Goal: Information Seeking & Learning: Learn about a topic

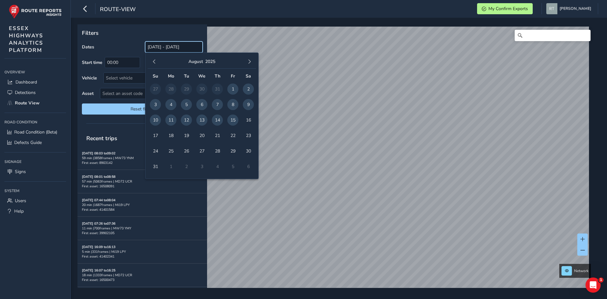
click at [154, 51] on input "[DATE] - [DATE]" at bounding box center [174, 46] width 58 height 11
click at [157, 62] on button "button" at bounding box center [154, 61] width 9 height 9
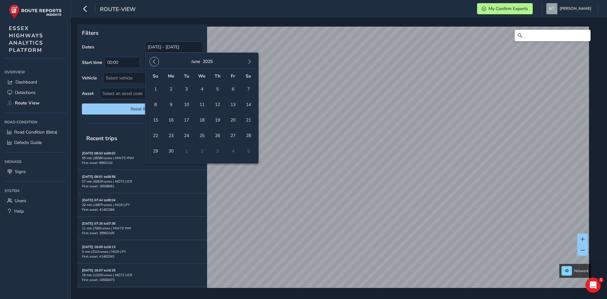
click at [157, 62] on button "button" at bounding box center [154, 61] width 9 height 9
click at [200, 87] on span "1" at bounding box center [201, 88] width 11 height 11
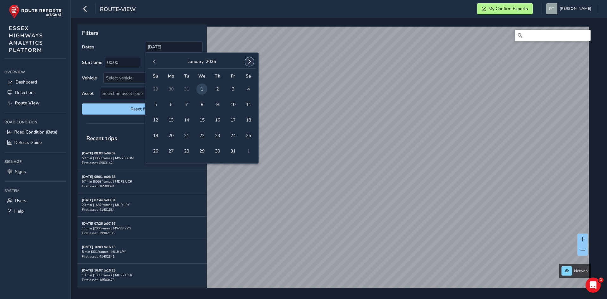
click at [249, 63] on span "button" at bounding box center [249, 61] width 4 height 4
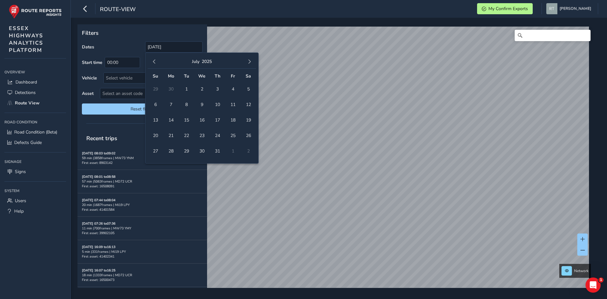
click at [249, 63] on span "button" at bounding box center [249, 61] width 4 height 4
click at [246, 138] on span "23" at bounding box center [248, 135] width 11 height 11
type input "[DATE] - [DATE]"
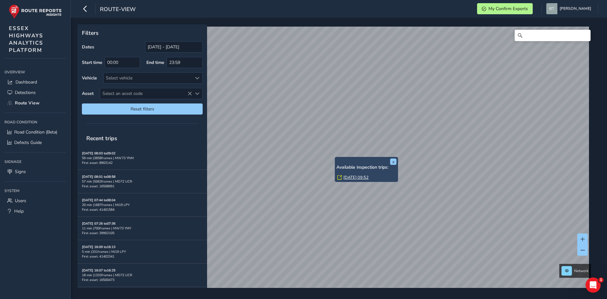
click at [348, 177] on link "Mon, 2 Jun, 09:52" at bounding box center [355, 178] width 25 height 6
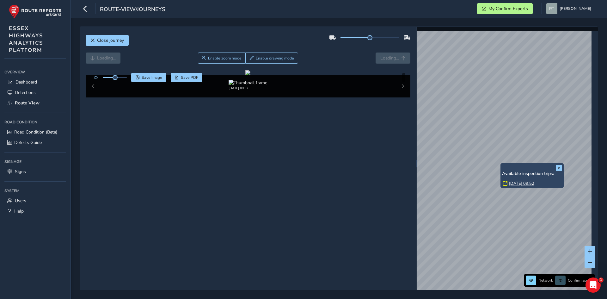
click at [515, 184] on link "Mon, 2 Jun, 09:52" at bounding box center [521, 184] width 25 height 6
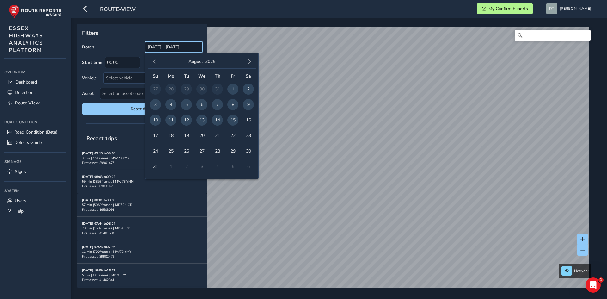
click at [178, 46] on input "[DATE] - [DATE]" at bounding box center [174, 46] width 58 height 11
click at [155, 65] on button "button" at bounding box center [154, 61] width 9 height 9
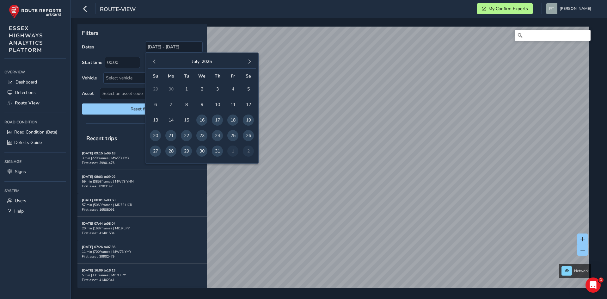
click at [155, 65] on button "button" at bounding box center [154, 61] width 9 height 9
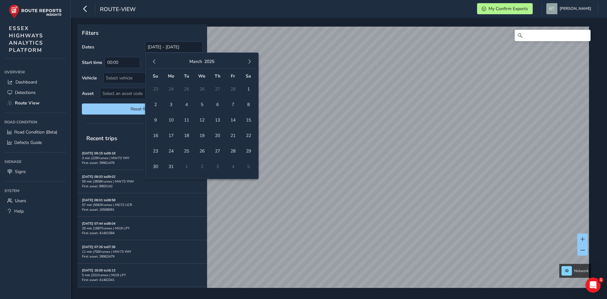
click at [155, 65] on button "button" at bounding box center [154, 61] width 9 height 9
click at [203, 89] on span "1" at bounding box center [201, 88] width 11 height 11
click at [247, 64] on button "button" at bounding box center [249, 61] width 9 height 9
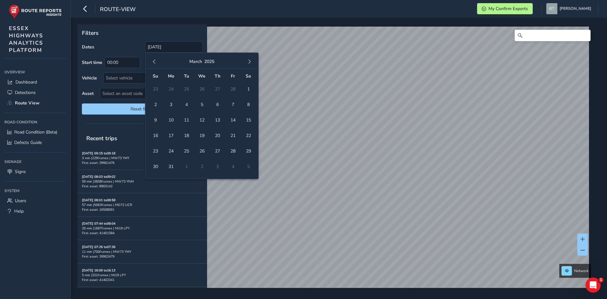
click at [247, 64] on button "button" at bounding box center [249, 61] width 9 height 9
click at [249, 137] on span "23" at bounding box center [248, 135] width 11 height 11
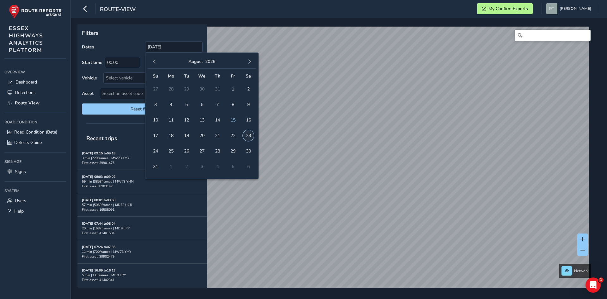
type input "[DATE] - [DATE]"
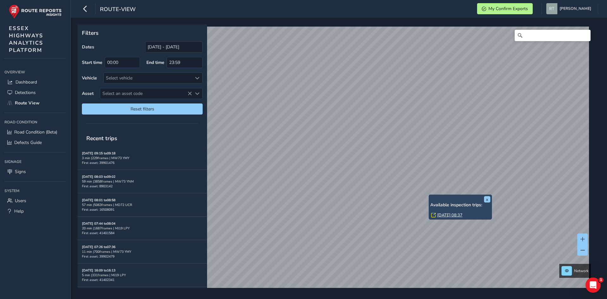
click at [446, 214] on link "[DATE] 08:37" at bounding box center [449, 215] width 25 height 6
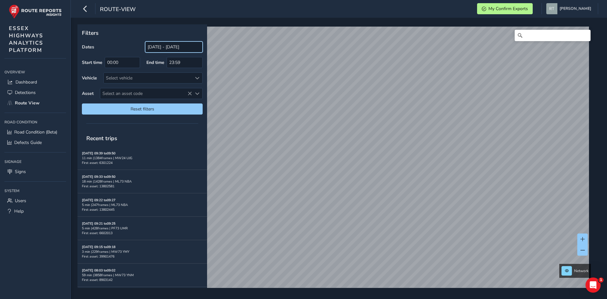
click at [160, 50] on input "[DATE] - [DATE]" at bounding box center [174, 46] width 58 height 11
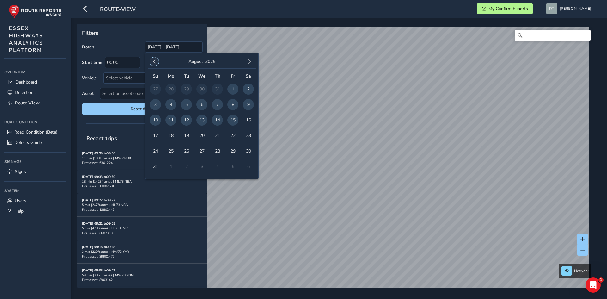
click at [156, 63] on span "button" at bounding box center [154, 61] width 4 height 4
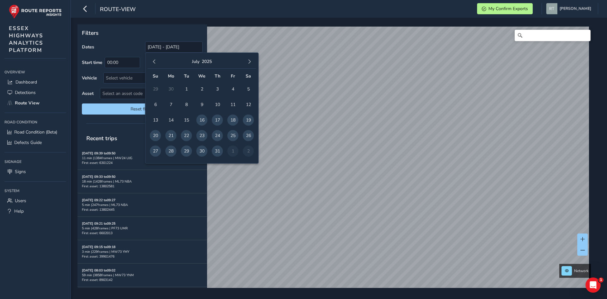
click at [156, 63] on span "button" at bounding box center [154, 61] width 4 height 4
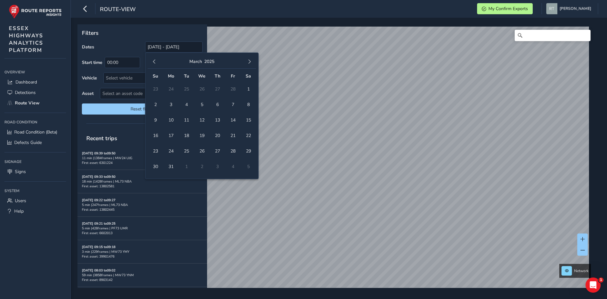
click at [156, 63] on span "button" at bounding box center [154, 61] width 4 height 4
click at [244, 63] on div "December 2024" at bounding box center [202, 62] width 108 height 14
click at [248, 63] on span "button" at bounding box center [249, 61] width 4 height 4
click at [206, 91] on span "1" at bounding box center [201, 88] width 11 height 11
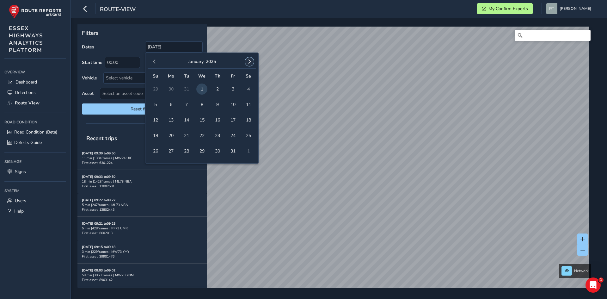
click at [252, 61] on button "button" at bounding box center [249, 61] width 9 height 9
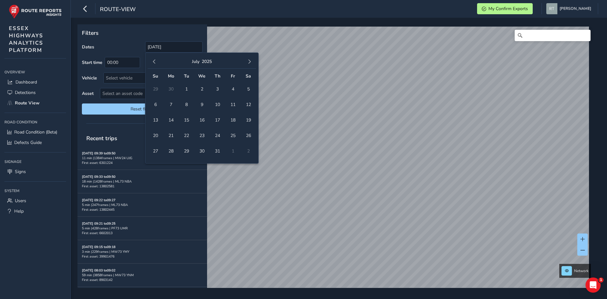
click at [252, 61] on button "button" at bounding box center [249, 61] width 9 height 9
click at [235, 107] on span "12" at bounding box center [232, 104] width 11 height 11
type input "01/01/2025 - 12/09/2025"
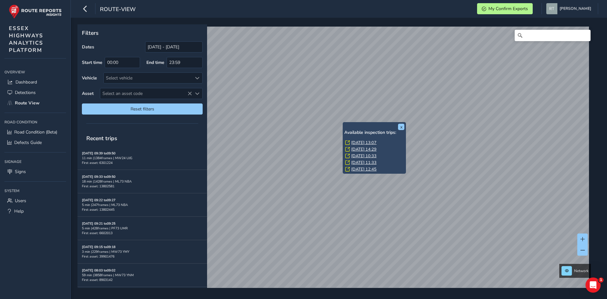
click at [358, 143] on link "Wed, 2 Jul, 13:07" at bounding box center [363, 143] width 25 height 6
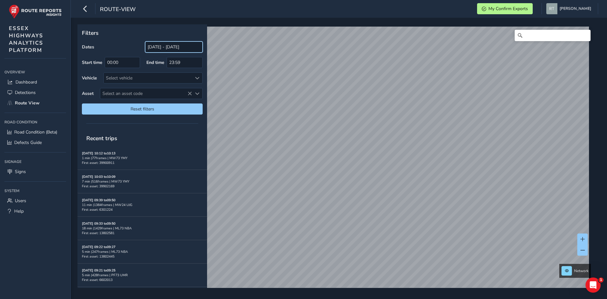
click at [156, 49] on input "[DATE] - [DATE]" at bounding box center [174, 46] width 58 height 11
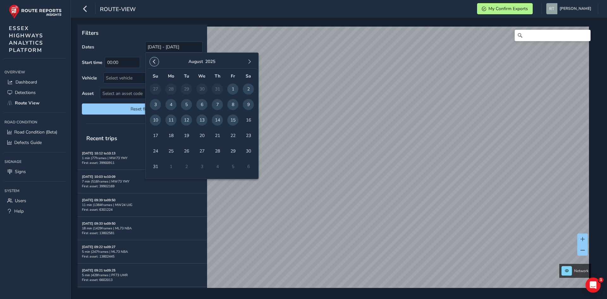
click at [154, 65] on button "button" at bounding box center [154, 61] width 9 height 9
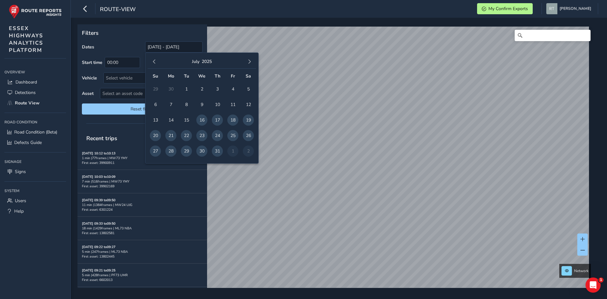
click at [154, 65] on button "button" at bounding box center [154, 61] width 9 height 9
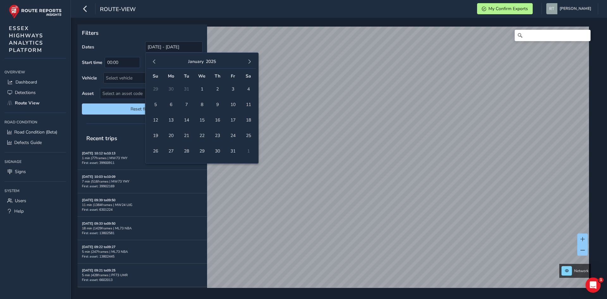
click at [196, 90] on td "1" at bounding box center [201, 88] width 15 height 15
click at [199, 89] on span "1" at bounding box center [201, 88] width 11 height 11
click at [247, 60] on button "button" at bounding box center [249, 61] width 9 height 9
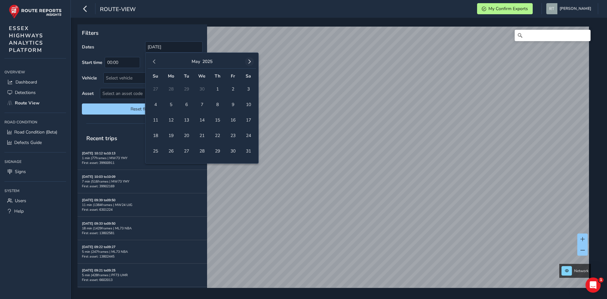
click at [247, 60] on button "button" at bounding box center [249, 61] width 9 height 9
click at [247, 60] on span "button" at bounding box center [249, 61] width 4 height 4
click at [248, 135] on span "23" at bounding box center [248, 135] width 11 height 11
type input "[DATE] - [DATE]"
